Goal: Task Accomplishment & Management: Use online tool/utility

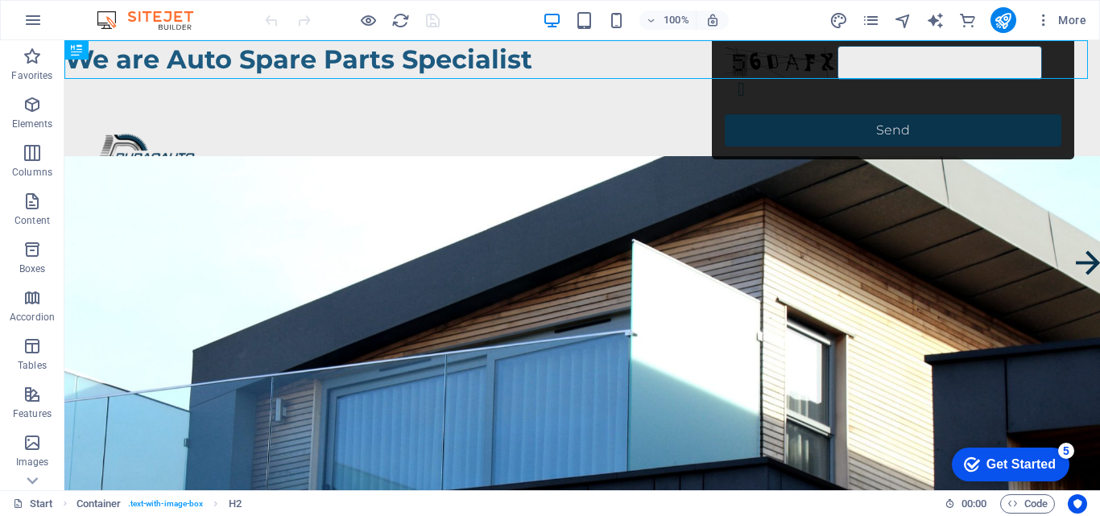
click at [1039, 463] on div "Get Started" at bounding box center [1020, 464] width 69 height 14
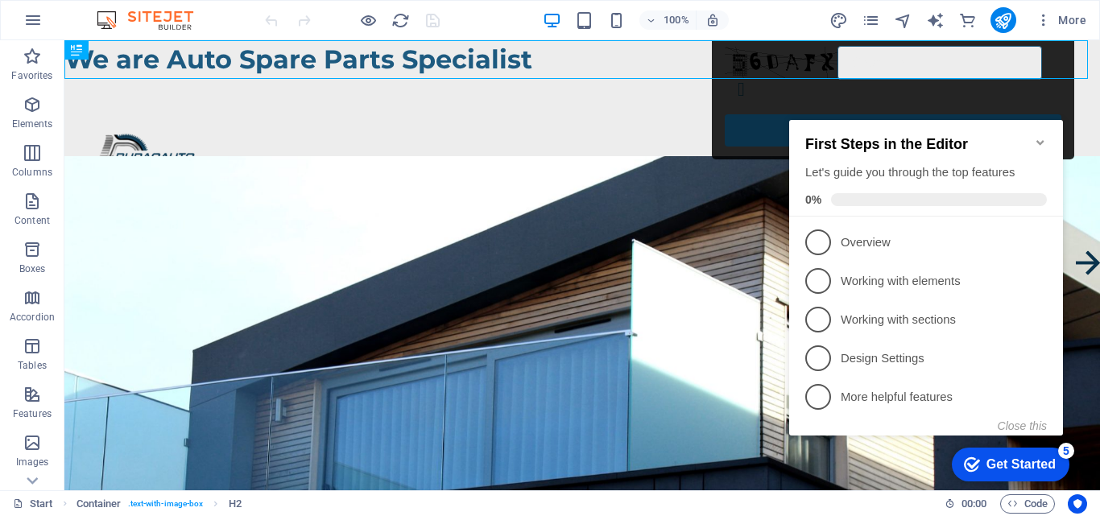
click at [872, 199] on span at bounding box center [939, 199] width 216 height 13
click at [1037, 136] on icon "Minimize checklist" at bounding box center [1040, 142] width 13 height 13
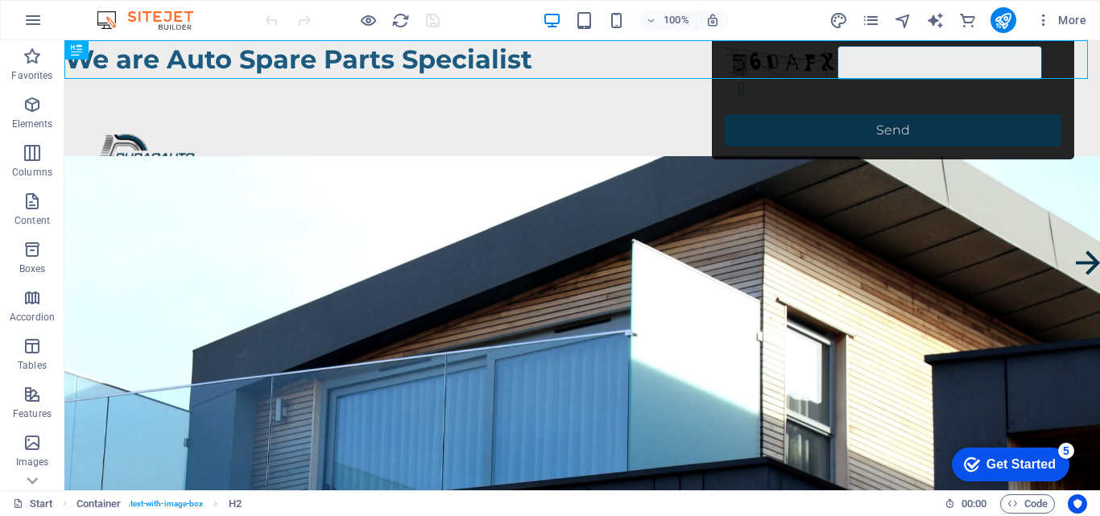
click at [1052, 453] on div "checkmark Get Started 5" at bounding box center [1011, 465] width 118 height 34
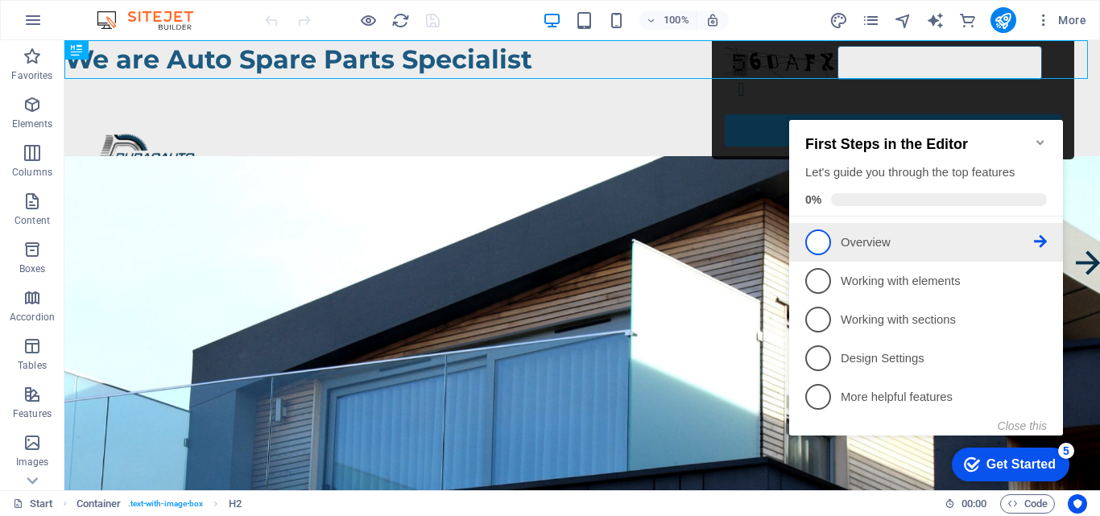
click at [831, 238] on link "1 Overview - incomplete" at bounding box center [926, 242] width 242 height 26
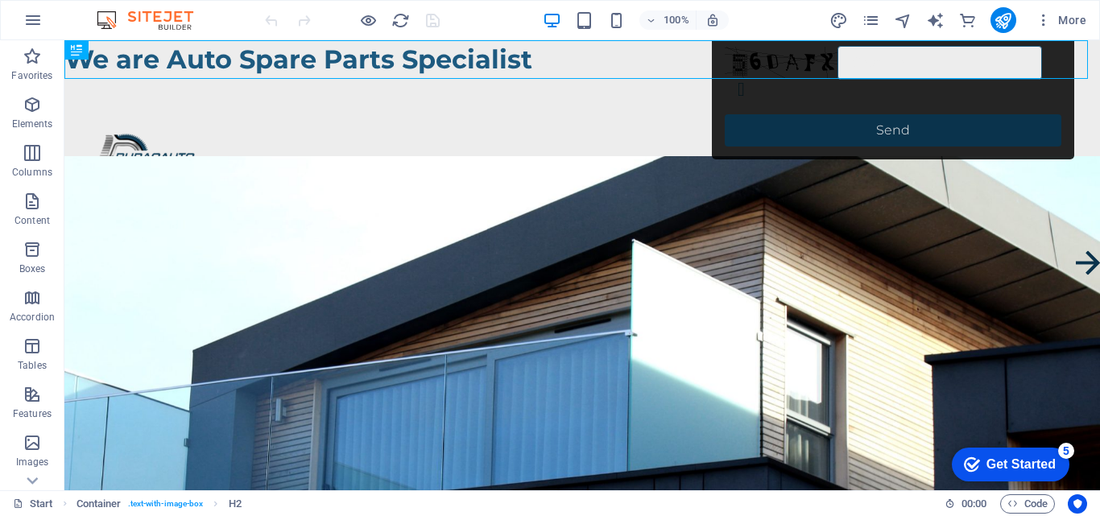
click at [1040, 465] on div "Get Started" at bounding box center [1020, 464] width 69 height 14
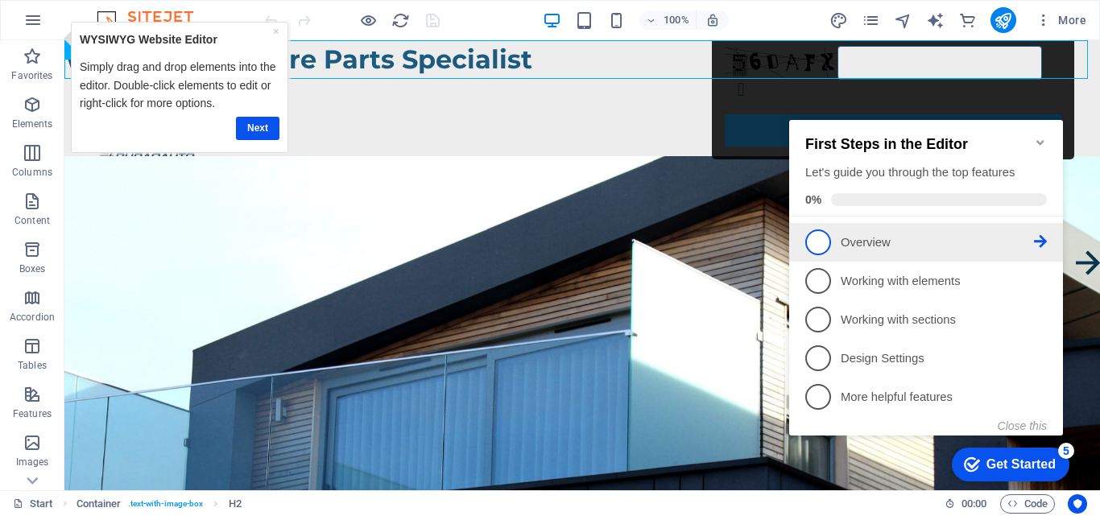
click at [1039, 238] on icon at bounding box center [1040, 241] width 13 height 13
